Goal: Information Seeking & Learning: Learn about a topic

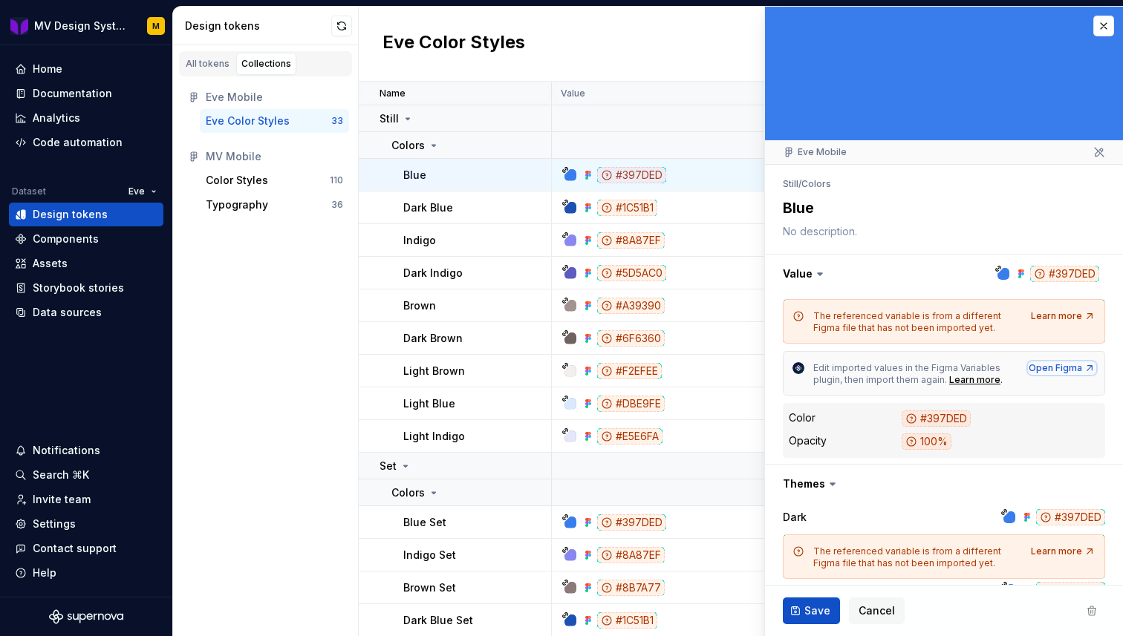
scroll to position [291, 0]
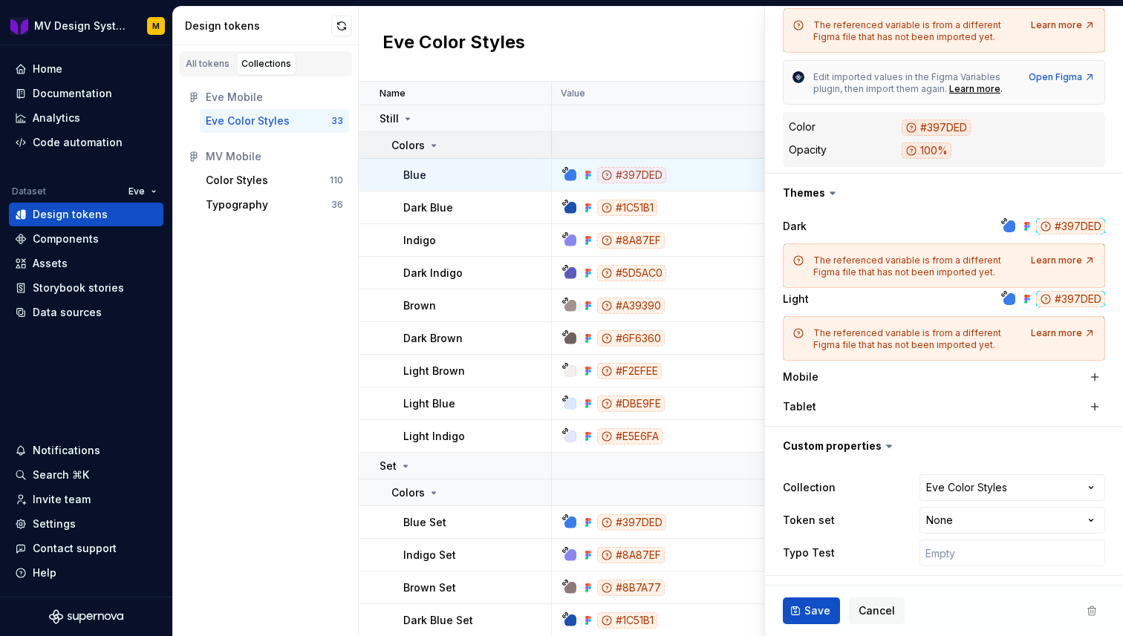
click at [432, 145] on icon at bounding box center [434, 145] width 4 height 1
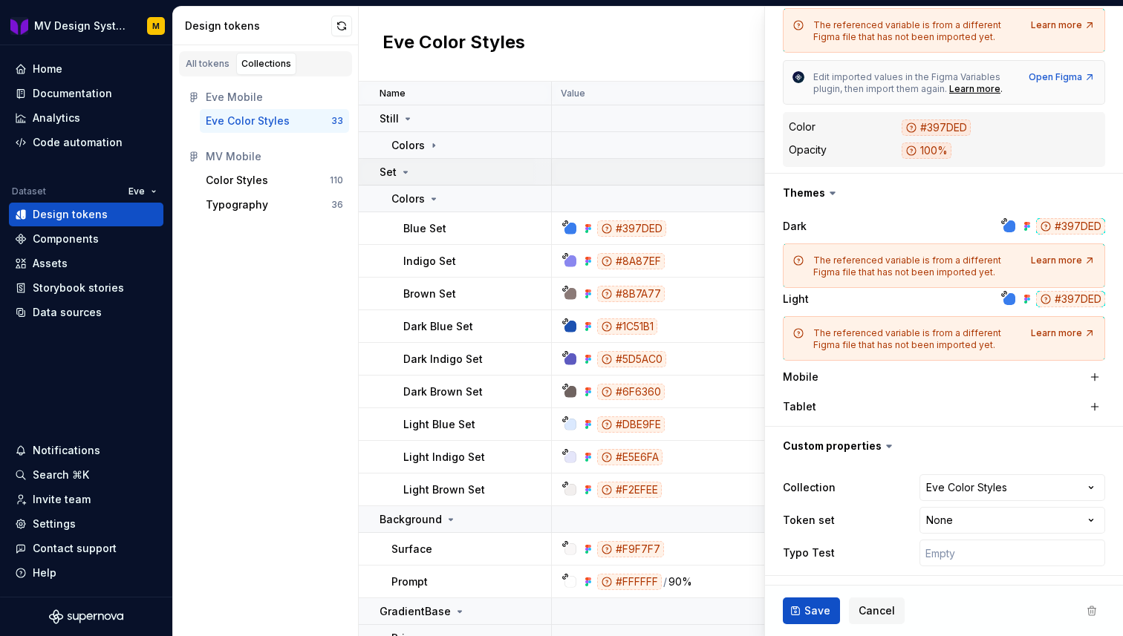
click at [407, 166] on icon at bounding box center [405, 172] width 12 height 12
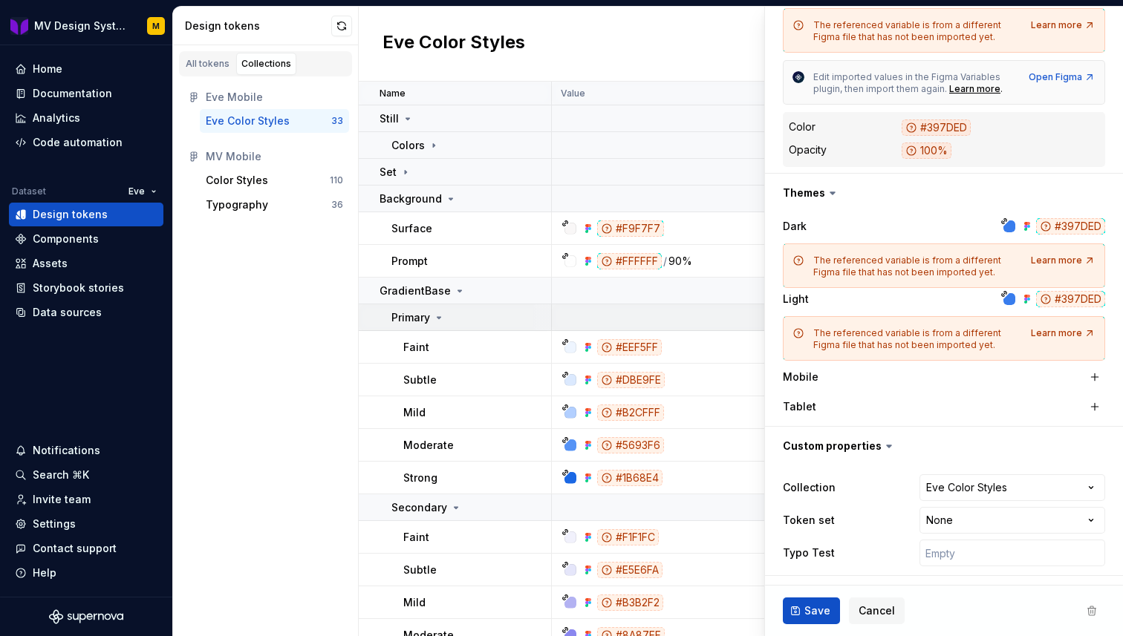
scroll to position [173, 0]
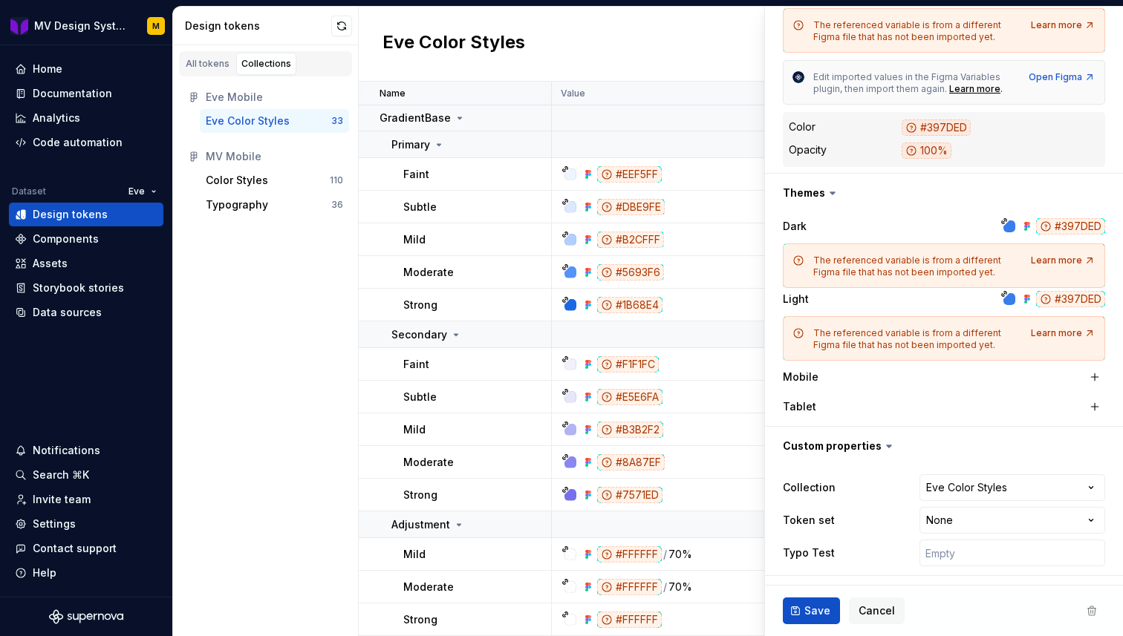
type textarea "*"
click at [136, 190] on html "MV Design System Mobile M Home Documentation Analytics Code automation Dataset …" at bounding box center [561, 318] width 1123 height 636
click at [153, 249] on div "Mindvalley" at bounding box center [198, 244] width 97 height 15
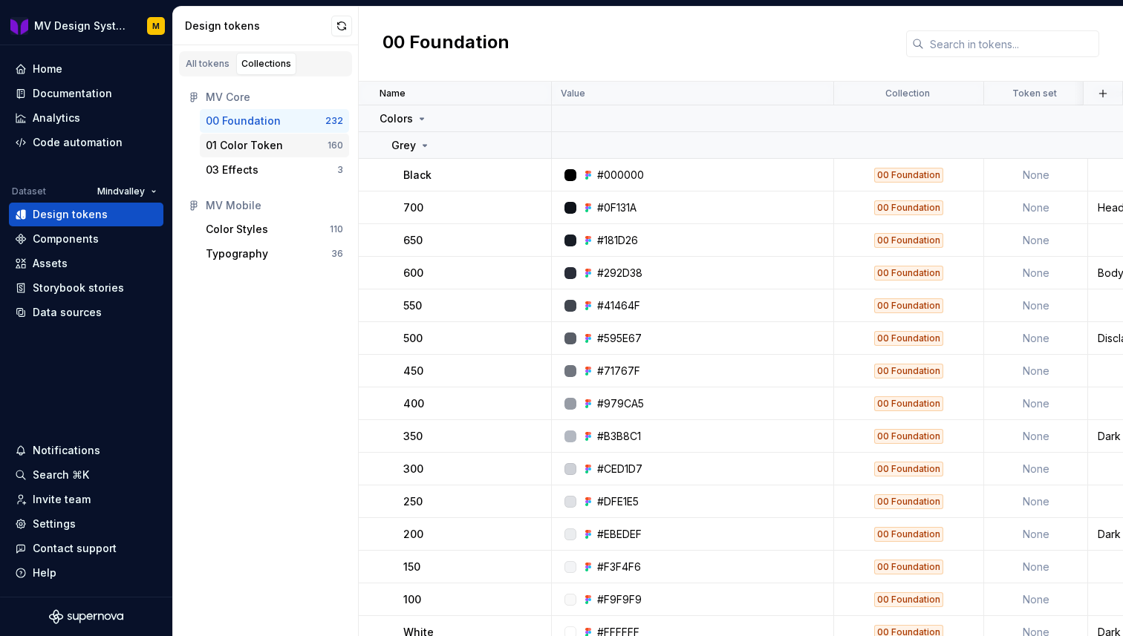
click at [298, 144] on div "01 Color Token" at bounding box center [267, 145] width 122 height 15
click at [420, 123] on icon at bounding box center [422, 119] width 12 height 12
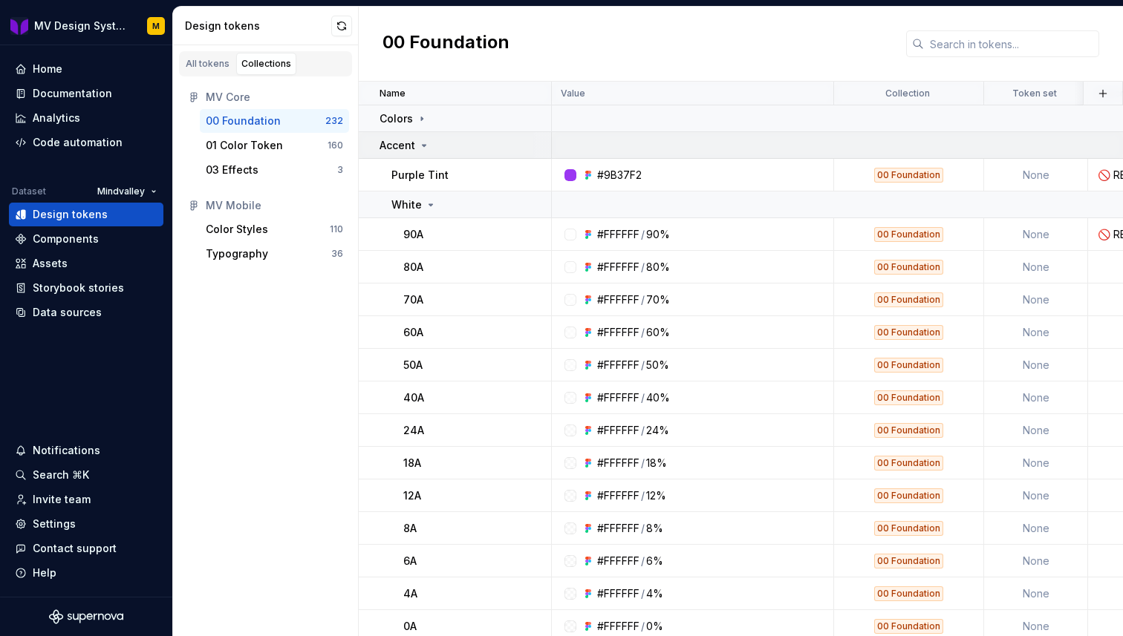
click at [424, 147] on icon at bounding box center [424, 146] width 12 height 12
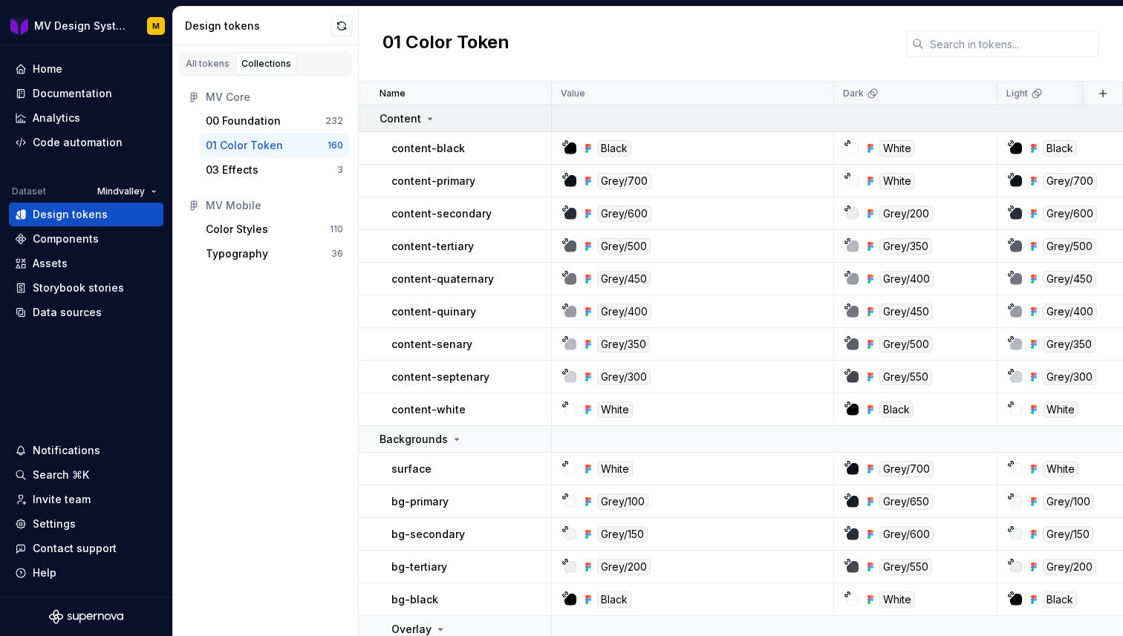
click at [427, 122] on icon at bounding box center [430, 119] width 12 height 12
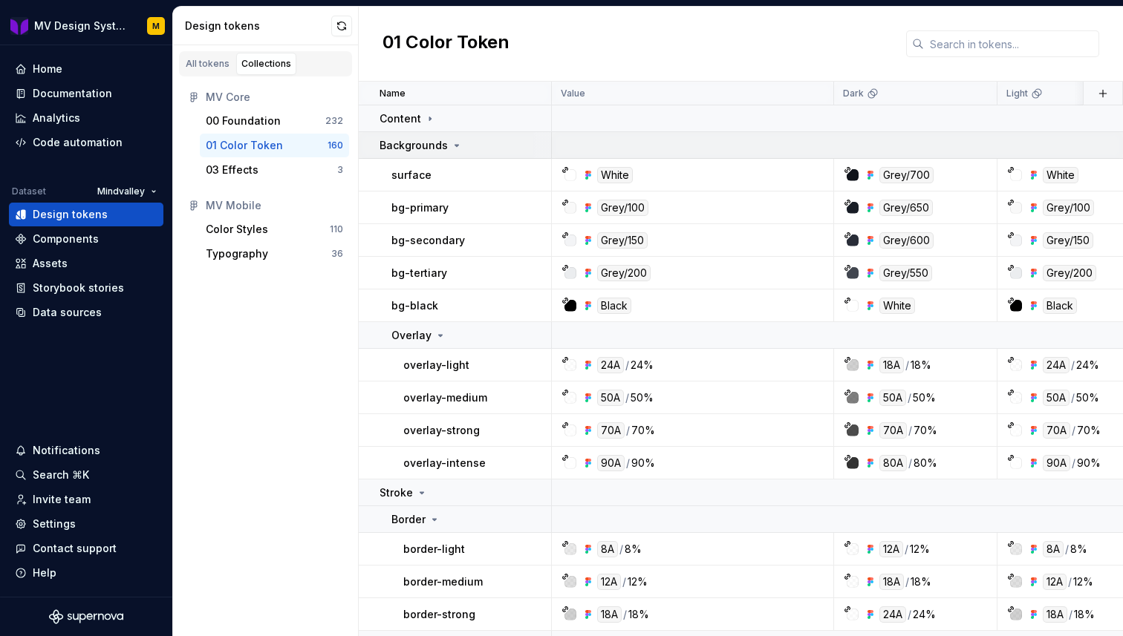
click at [455, 145] on icon at bounding box center [457, 145] width 4 height 1
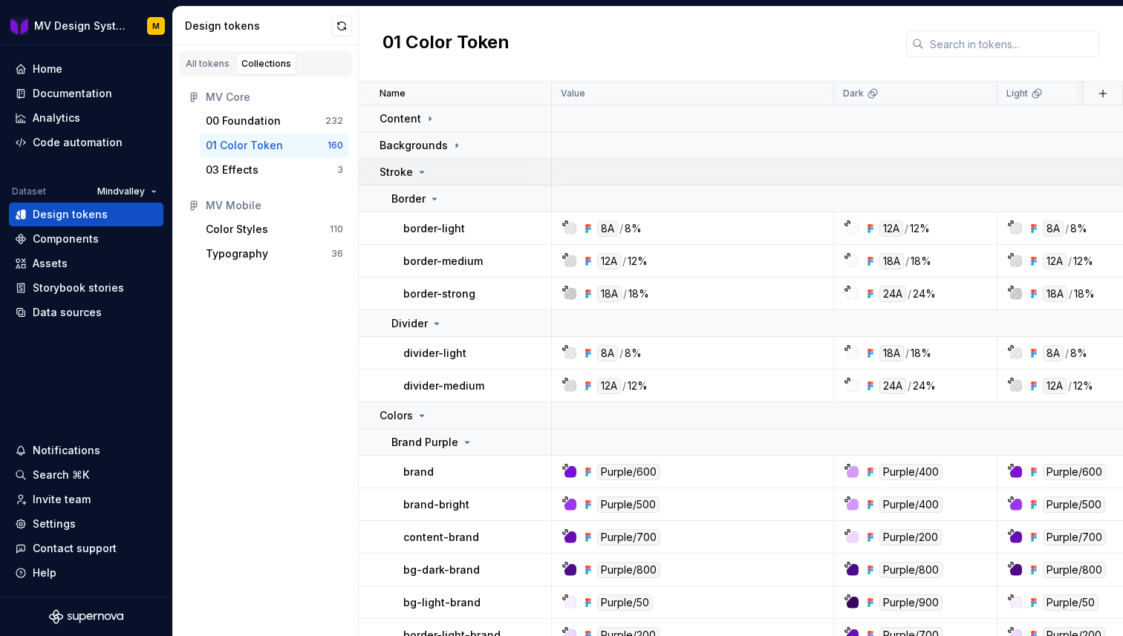
click at [423, 176] on icon at bounding box center [422, 172] width 12 height 12
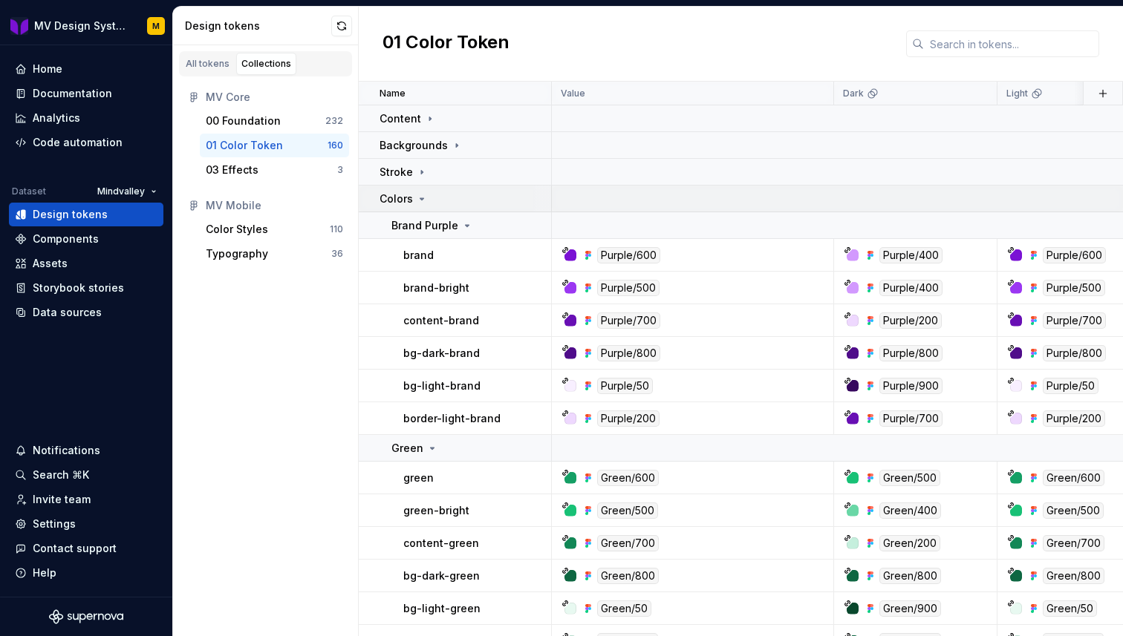
click at [423, 197] on icon at bounding box center [422, 199] width 12 height 12
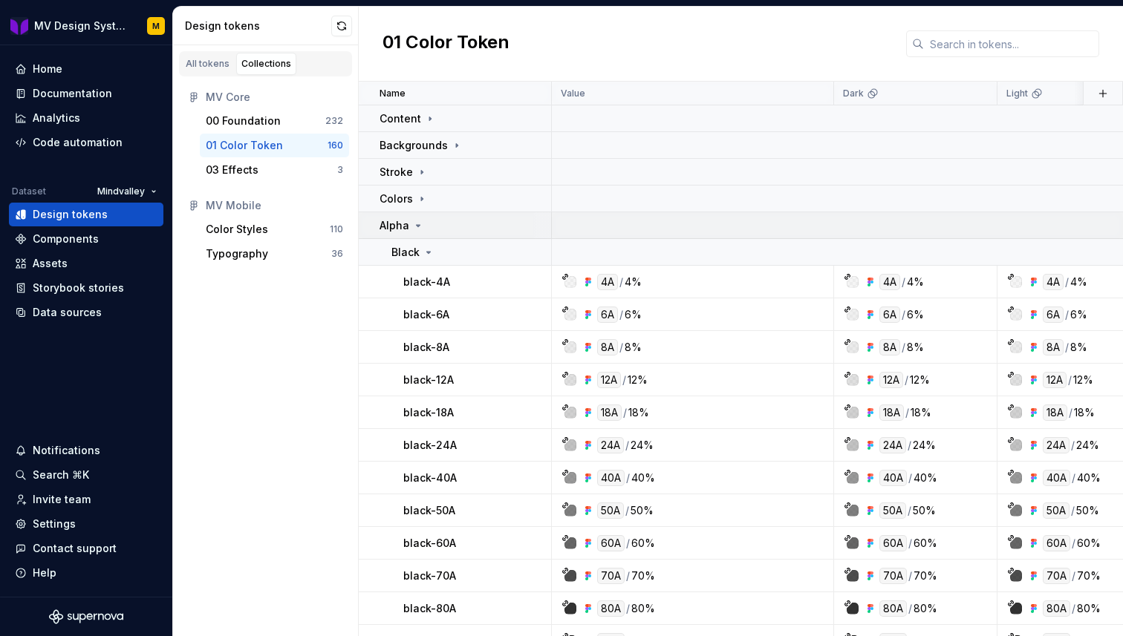
click at [420, 229] on icon at bounding box center [418, 226] width 12 height 12
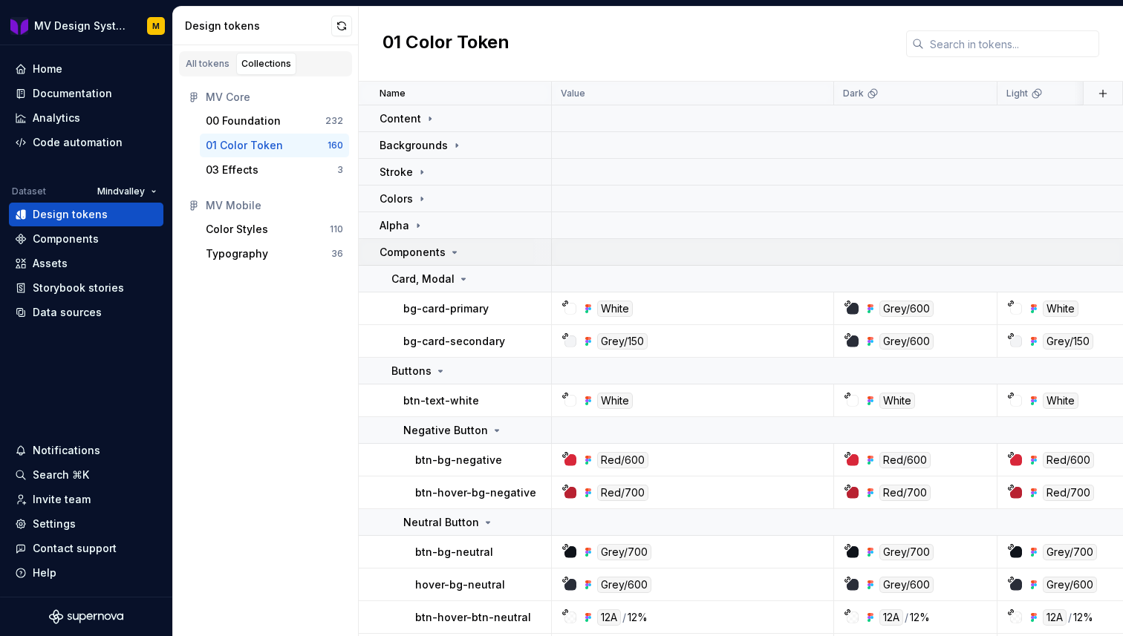
click at [449, 249] on icon at bounding box center [455, 253] width 12 height 12
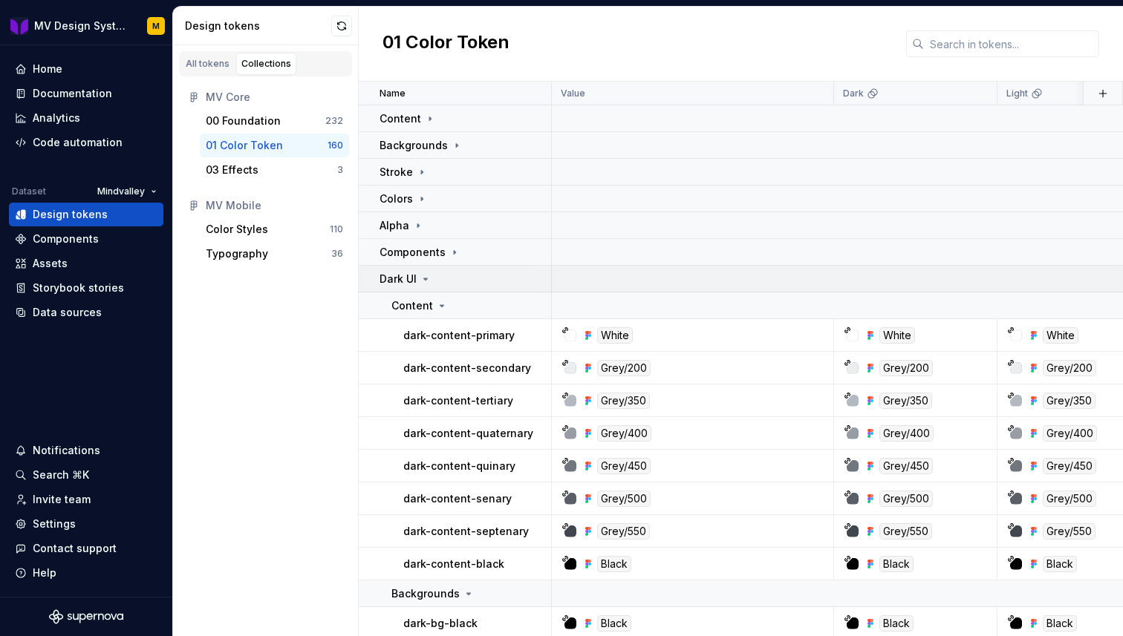
click at [428, 281] on icon at bounding box center [426, 279] width 12 height 12
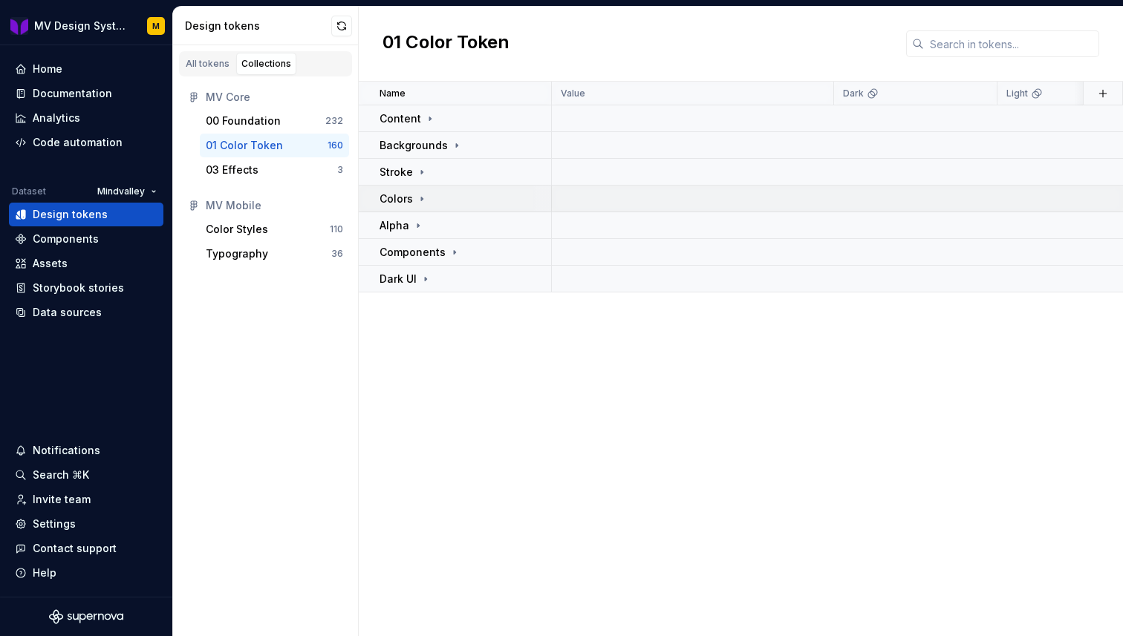
click at [414, 195] on div "Colors" at bounding box center [403, 199] width 48 height 15
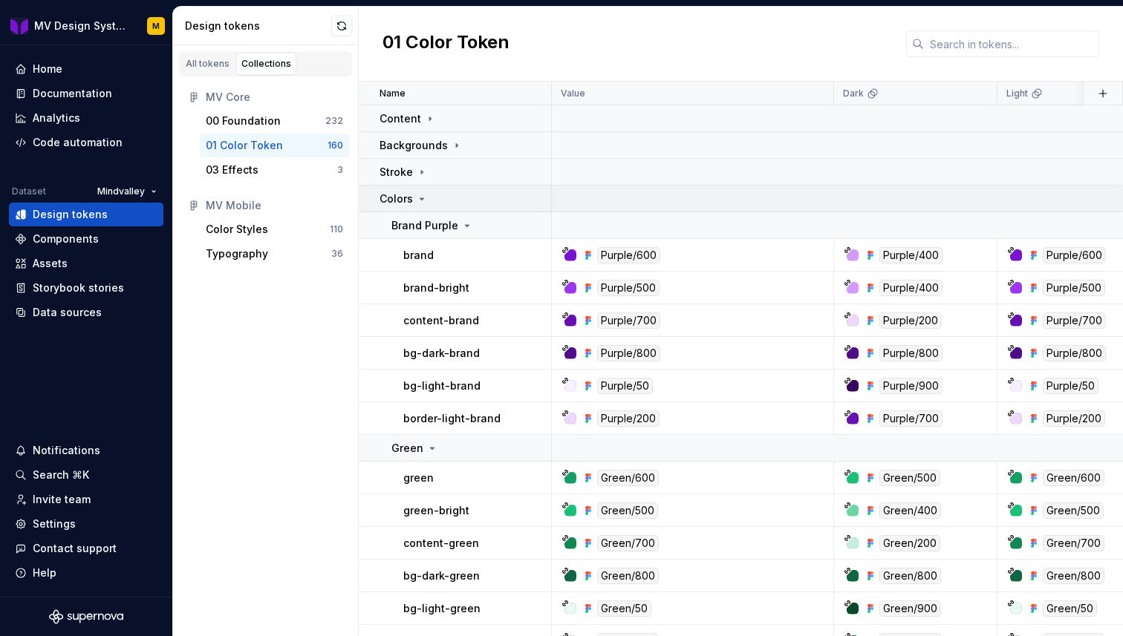
click at [421, 200] on icon at bounding box center [422, 199] width 12 height 12
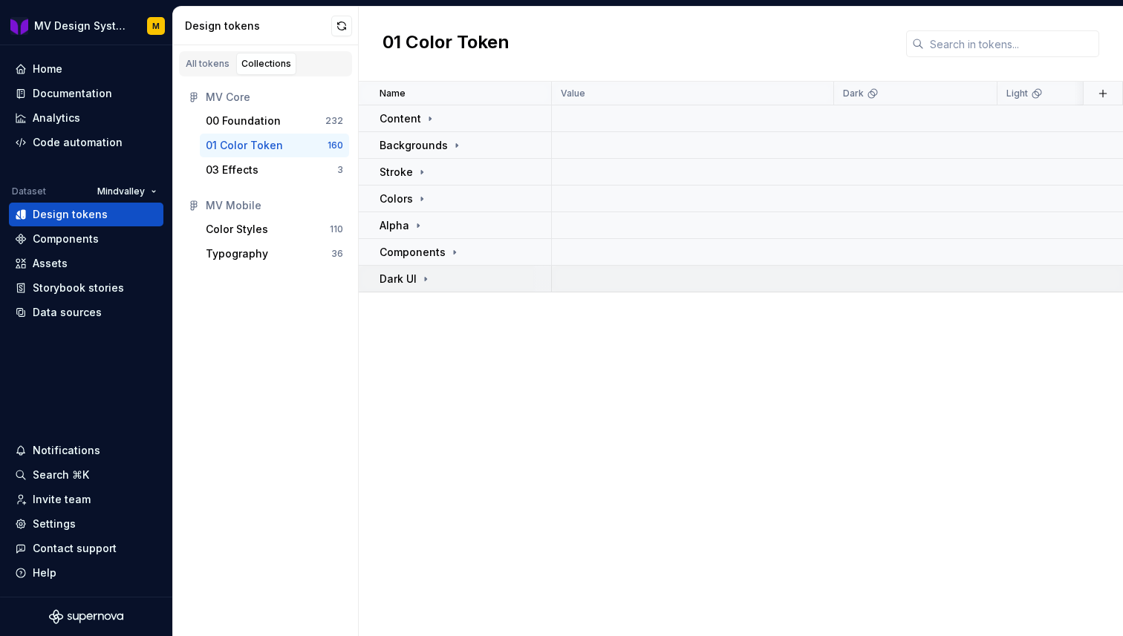
click at [421, 276] on icon at bounding box center [426, 279] width 12 height 12
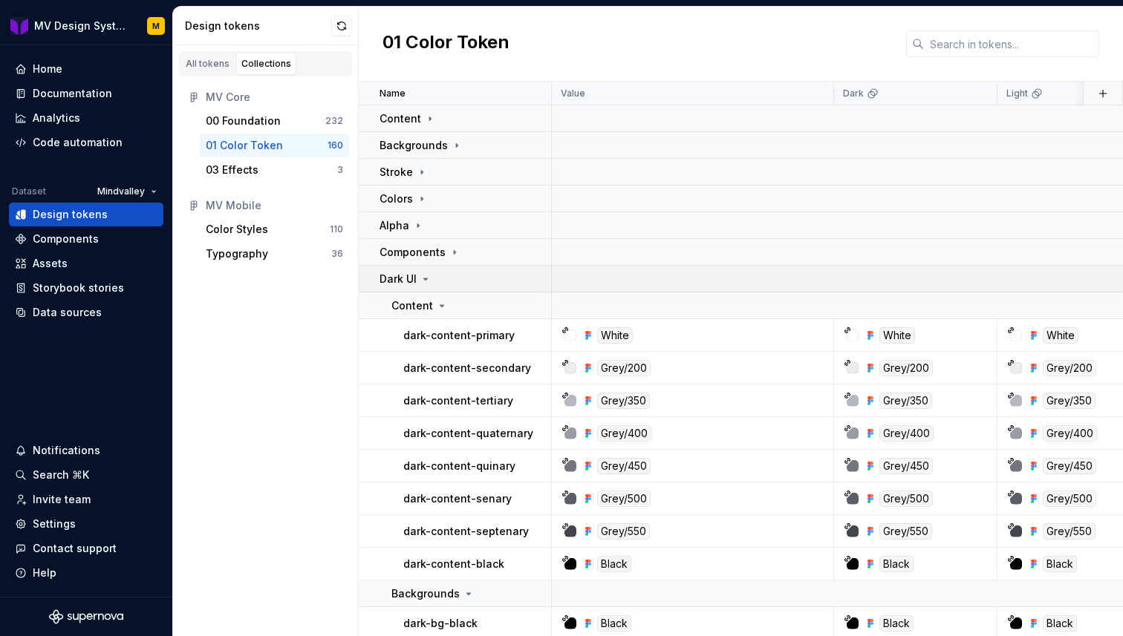
click at [423, 279] on icon at bounding box center [426, 279] width 12 height 12
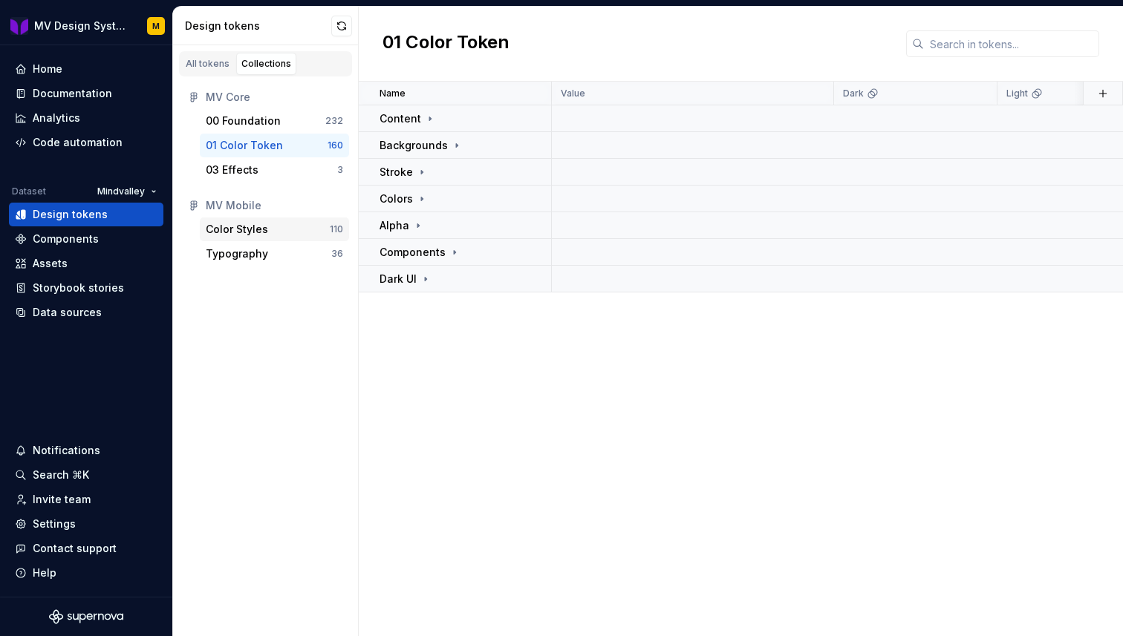
click at [254, 224] on div "Color Styles" at bounding box center [237, 229] width 62 height 15
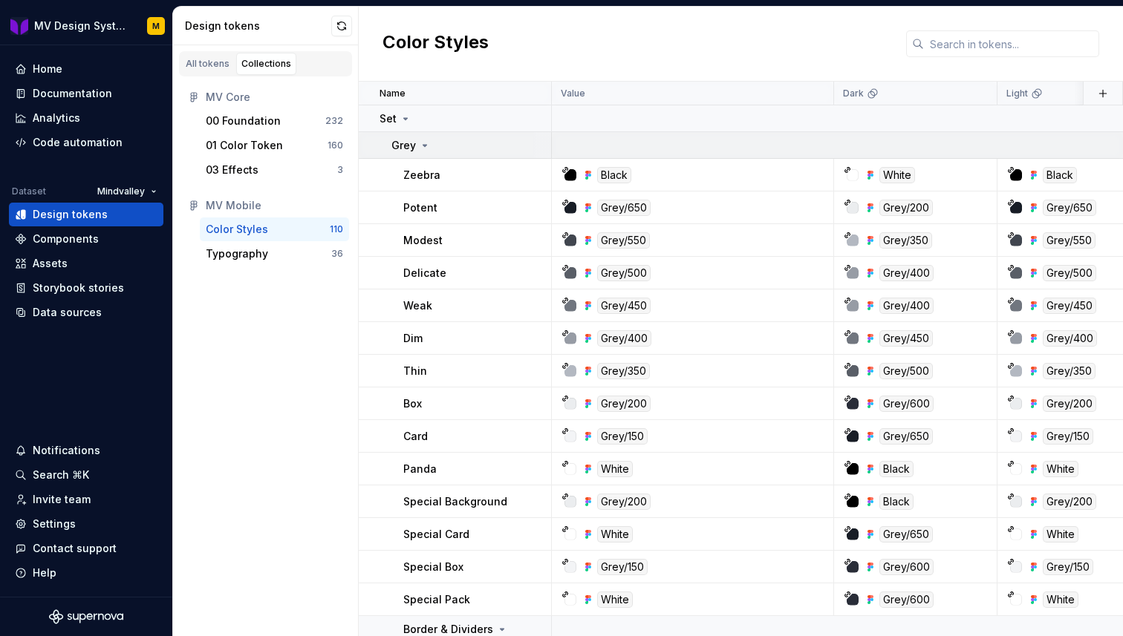
click at [421, 150] on icon at bounding box center [425, 146] width 12 height 12
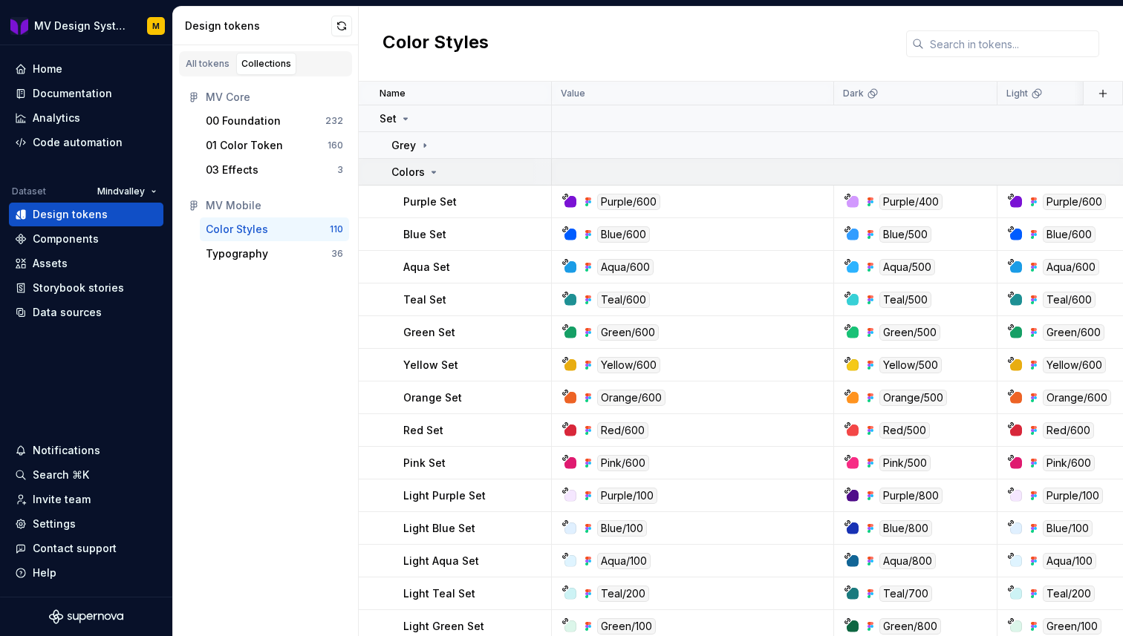
click at [429, 169] on icon at bounding box center [434, 172] width 12 height 12
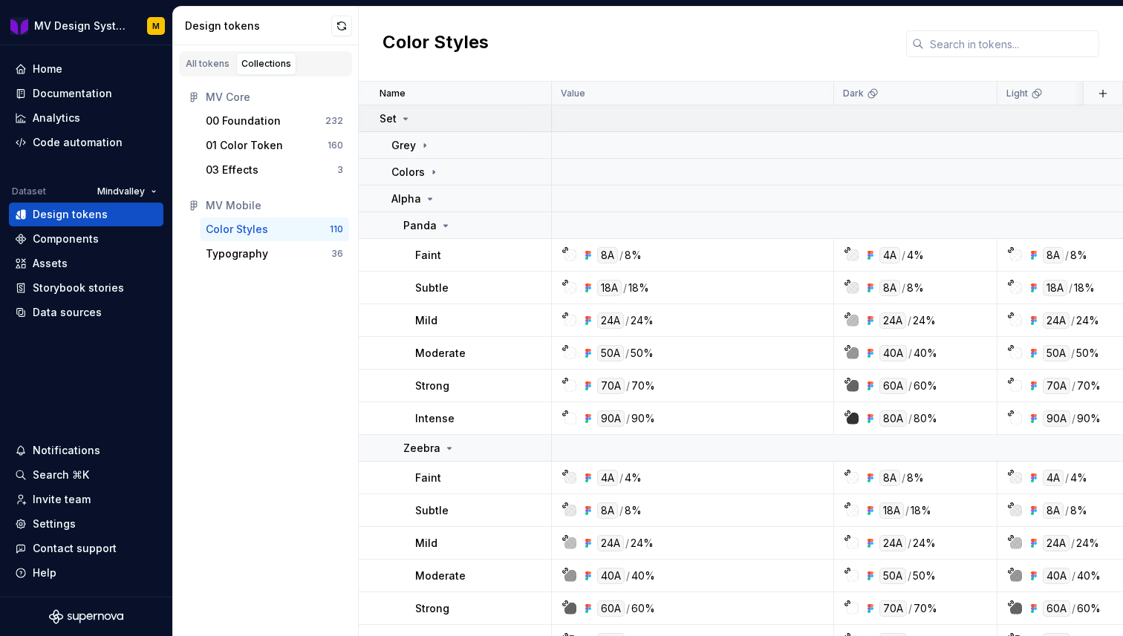
click at [405, 125] on div "Set" at bounding box center [395, 118] width 32 height 15
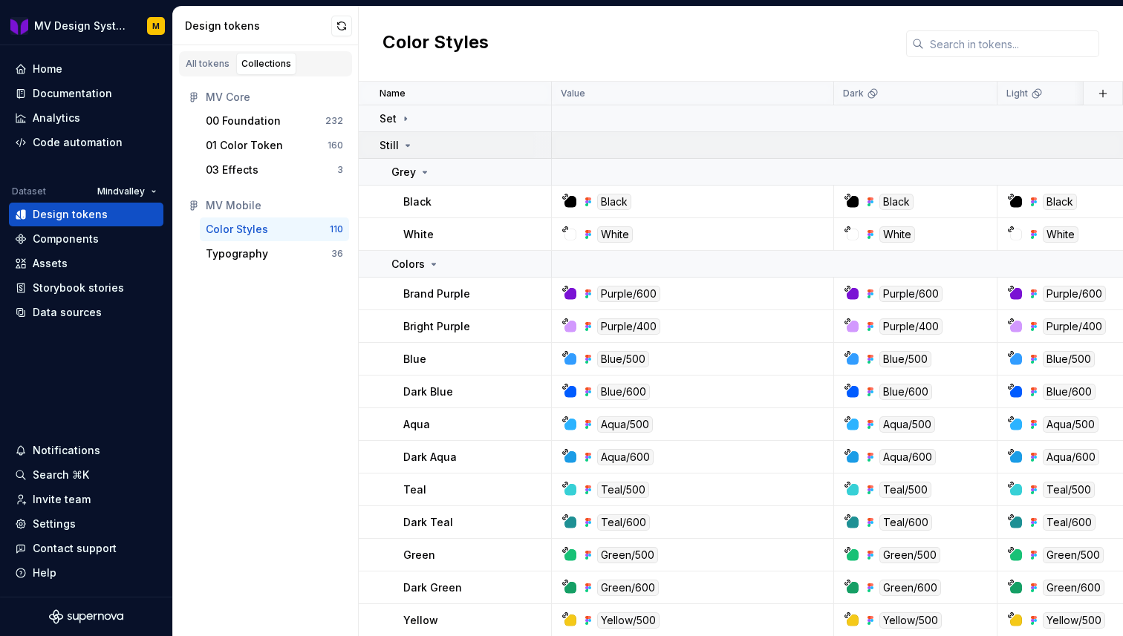
click at [410, 151] on div "Still" at bounding box center [396, 145] width 34 height 15
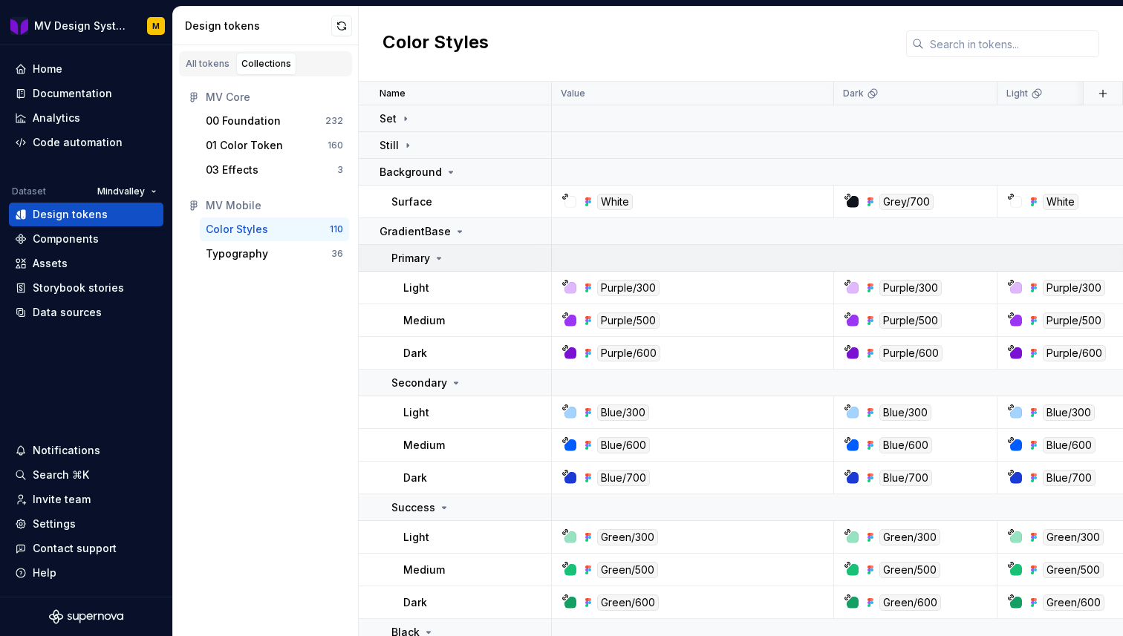
click at [443, 259] on icon at bounding box center [439, 258] width 12 height 12
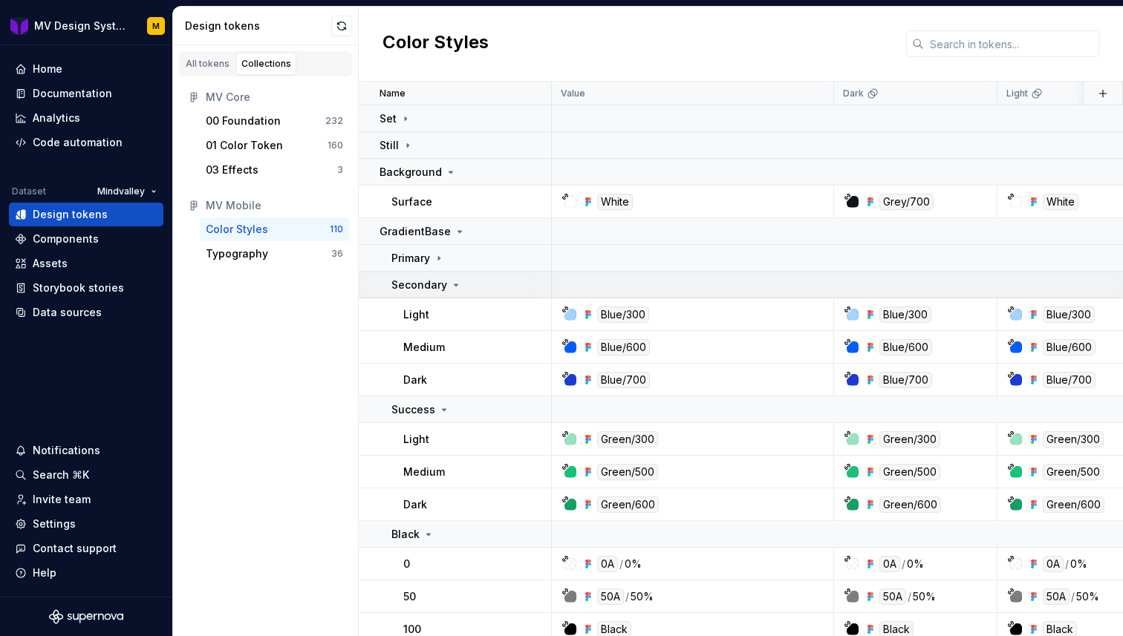
click at [455, 290] on icon at bounding box center [456, 285] width 12 height 12
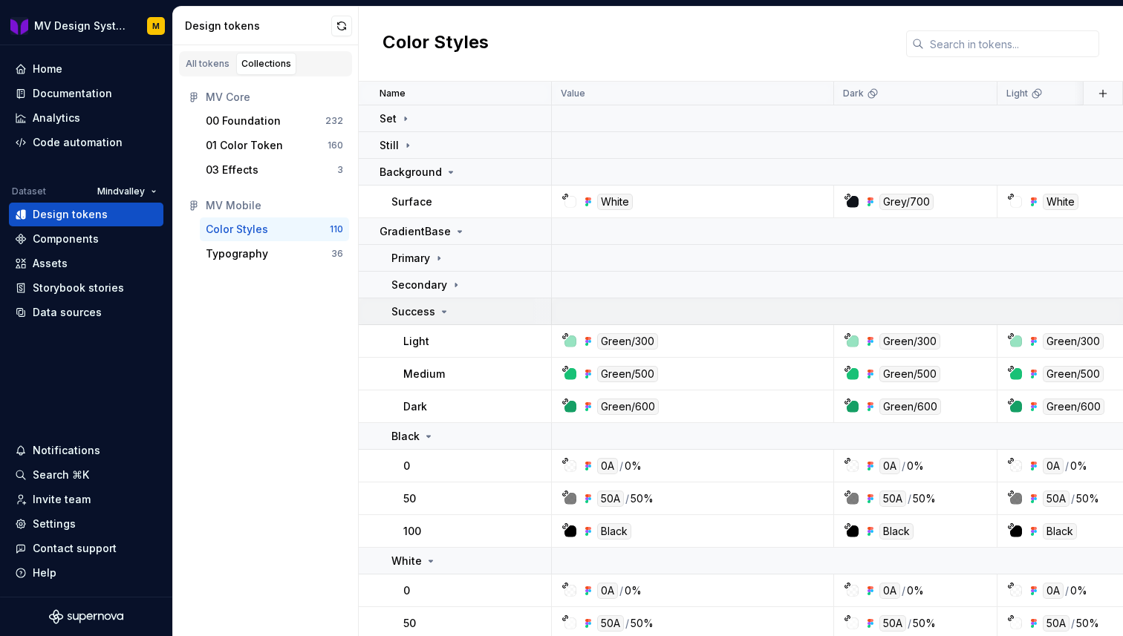
click at [445, 309] on icon at bounding box center [444, 312] width 12 height 12
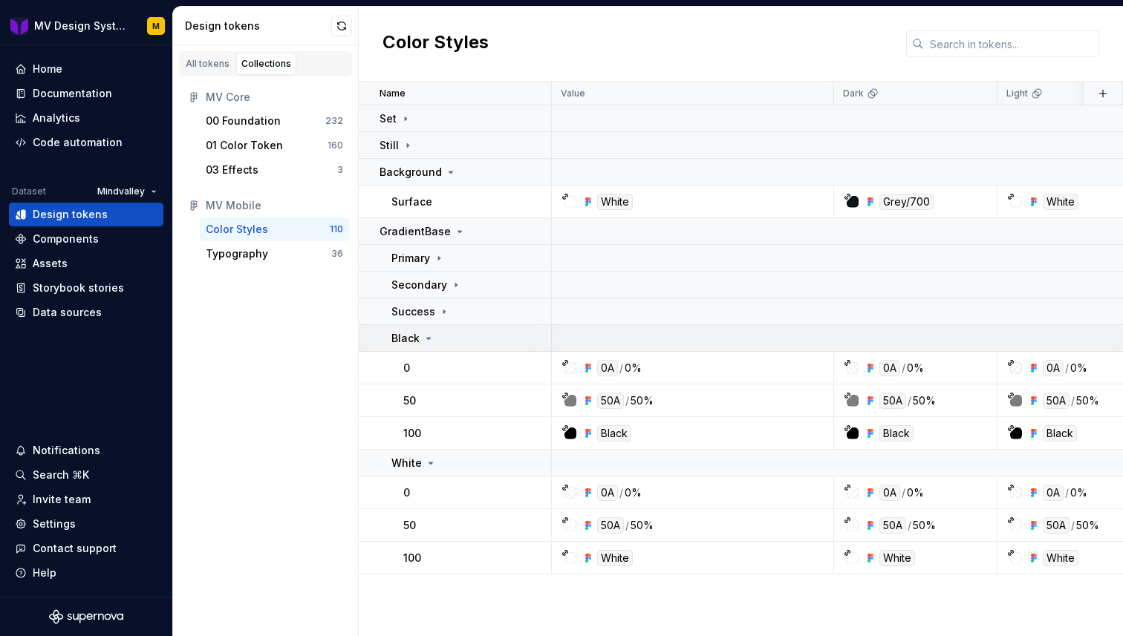
click at [423, 340] on icon at bounding box center [429, 339] width 12 height 12
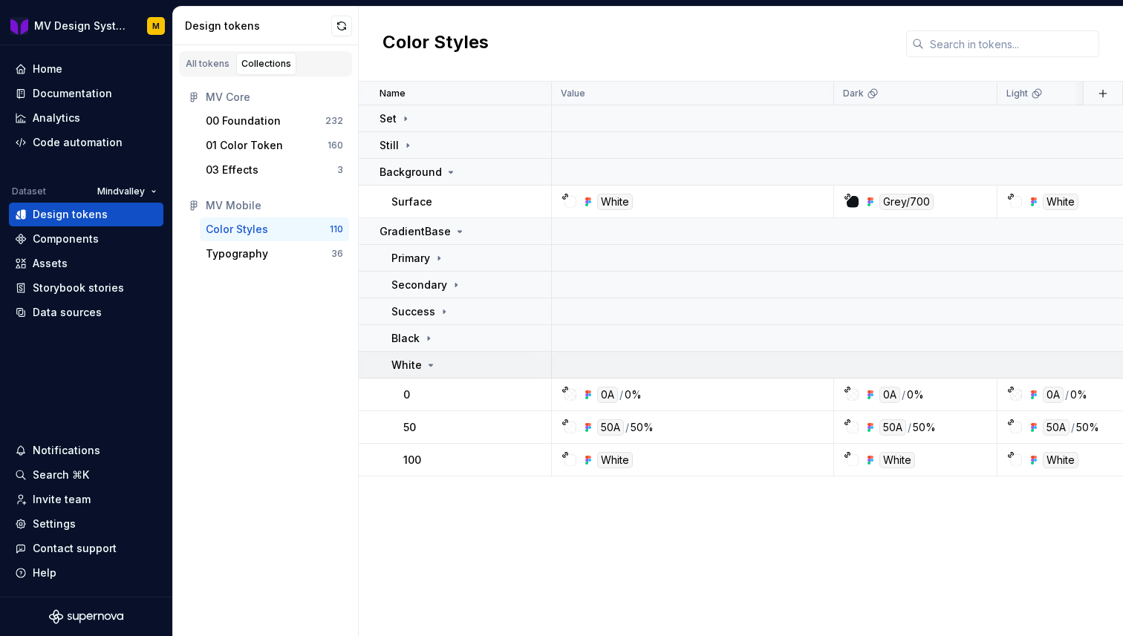
click at [428, 358] on div "White" at bounding box center [413, 365] width 45 height 15
